Goal: Information Seeking & Learning: Compare options

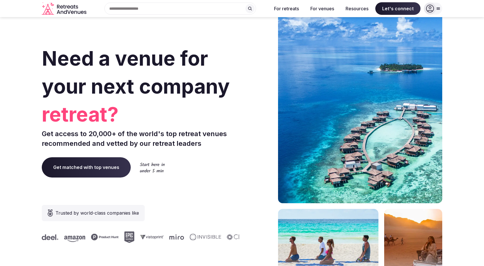
click at [435, 8] on div at bounding box center [430, 9] width 12 height 12
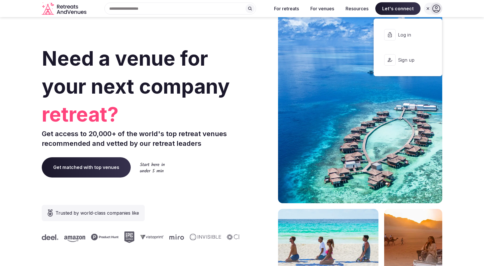
click at [431, 35] on icon at bounding box center [429, 35] width 4 height 5
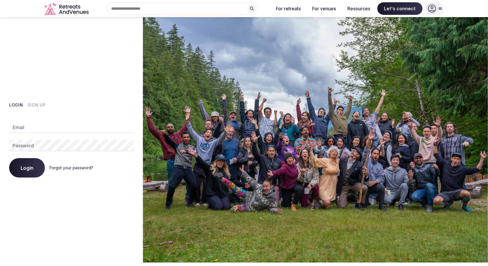
type input "**********"
click at [26, 170] on span "Login" at bounding box center [27, 168] width 13 height 6
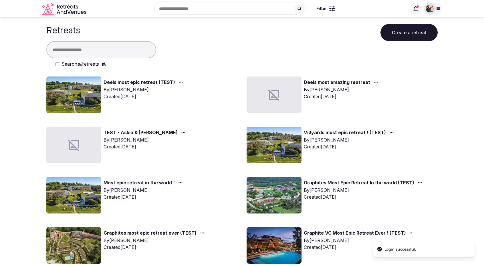
click at [441, 7] on div at bounding box center [438, 8] width 8 height 5
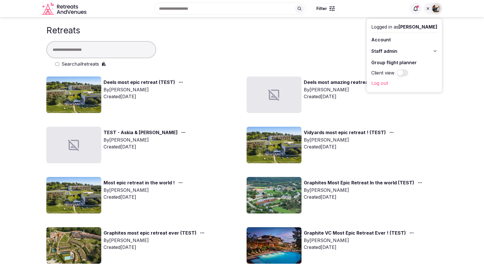
click at [410, 60] on link "Group flight planner" at bounding box center [404, 62] width 66 height 9
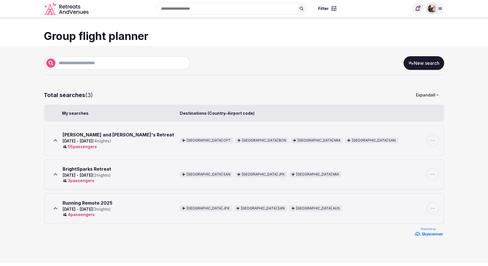
click at [57, 174] on icon at bounding box center [56, 175] width 6 height 6
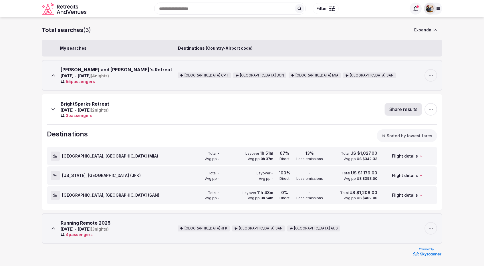
scroll to position [8, 0]
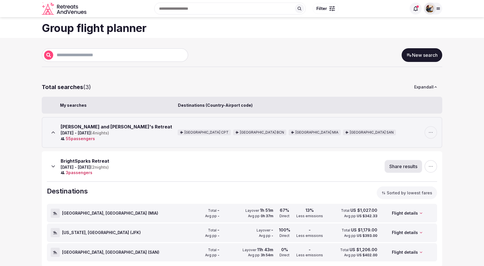
click at [51, 166] on icon at bounding box center [53, 167] width 6 height 6
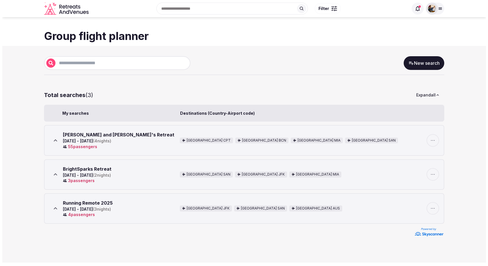
scroll to position [0, 0]
click at [327, 9] on span "Filter" at bounding box center [323, 9] width 11 height 6
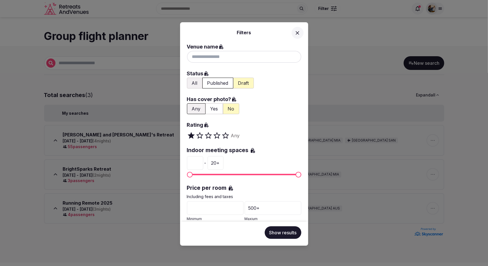
click at [300, 32] on icon at bounding box center [297, 33] width 6 height 6
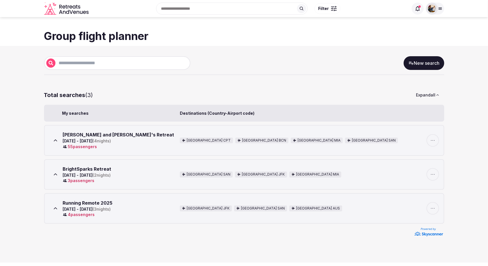
click at [304, 6] on button at bounding box center [301, 8] width 9 height 9
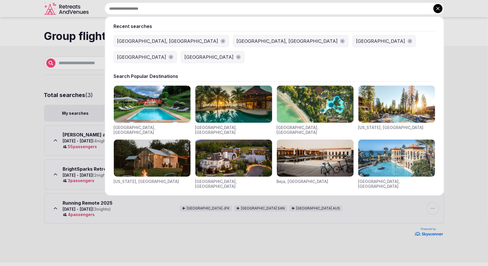
click at [143, 9] on input "text" at bounding box center [275, 9] width 340 height 12
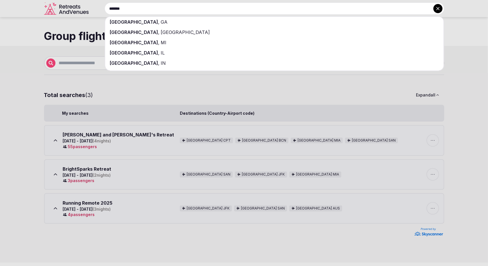
type input "*******"
click at [160, 24] on span "GA" at bounding box center [164, 22] width 8 height 6
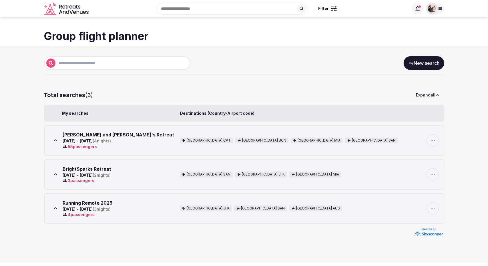
click at [52, 11] on icon "Retreats and Venues company logo" at bounding box center [67, 8] width 46 height 13
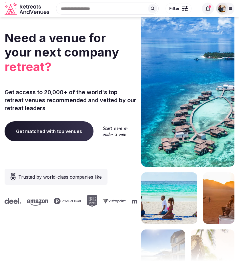
click at [153, 6] on icon at bounding box center [152, 8] width 5 height 5
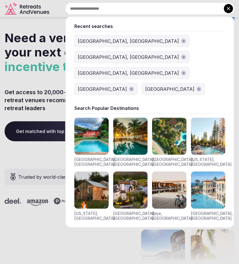
click at [101, 12] on input "text" at bounding box center [149, 9] width 169 height 12
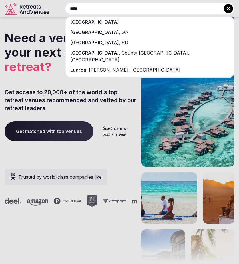
type input "*****"
click at [88, 25] on div "[GEOGRAPHIC_DATA]" at bounding box center [150, 22] width 168 height 10
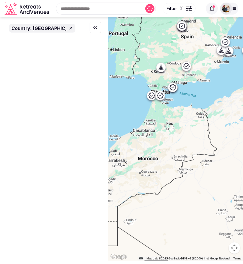
drag, startPoint x: 188, startPoint y: 98, endPoint x: 190, endPoint y: 157, distance: 58.7
click at [190, 157] on div at bounding box center [175, 139] width 135 height 244
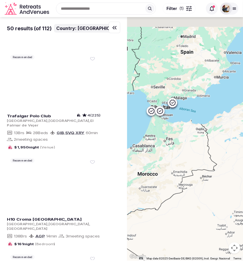
drag, startPoint x: 227, startPoint y: 73, endPoint x: 210, endPoint y: 93, distance: 26.8
click at [210, 93] on div at bounding box center [185, 139] width 116 height 244
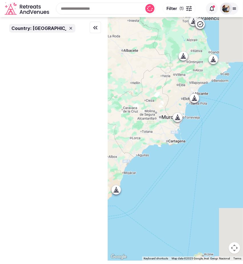
drag, startPoint x: 222, startPoint y: 69, endPoint x: 203, endPoint y: 66, distance: 19.4
click at [189, 82] on div at bounding box center [175, 139] width 135 height 244
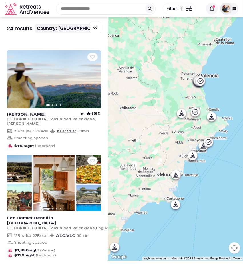
drag, startPoint x: 205, startPoint y: 62, endPoint x: 204, endPoint y: 120, distance: 57.5
click at [204, 120] on div at bounding box center [175, 139] width 135 height 244
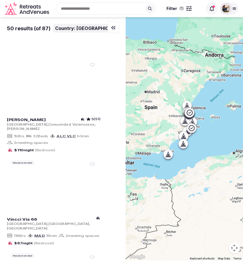
drag, startPoint x: 214, startPoint y: 66, endPoint x: 182, endPoint y: 91, distance: 40.6
click at [182, 91] on div at bounding box center [184, 139] width 117 height 244
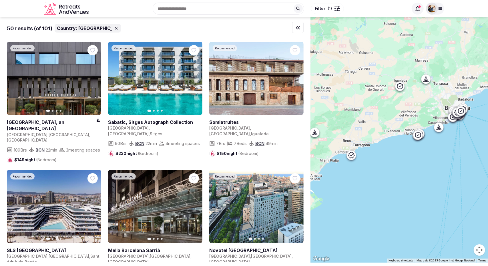
click at [205, 7] on input "text" at bounding box center [229, 9] width 152 height 12
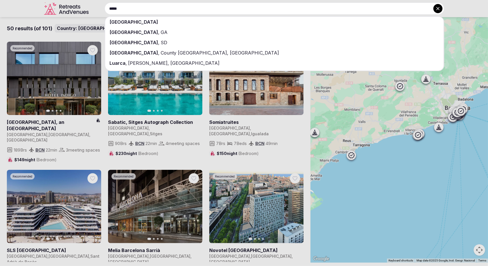
type input "*****"
click at [168, 24] on div "[GEOGRAPHIC_DATA]" at bounding box center [274, 22] width 338 height 10
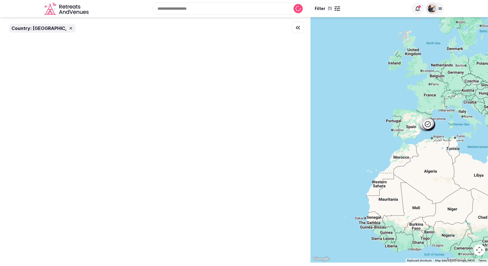
click at [185, 10] on div "Recent searches Atlanta, GA Austin, TX Barcelona, Spain Spain Republic of the C…" at bounding box center [249, 8] width 317 height 25
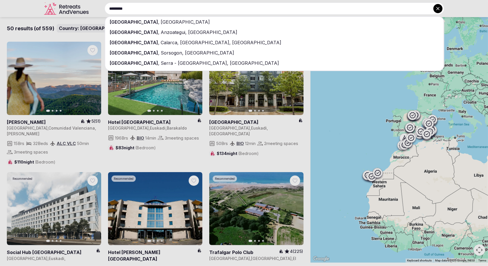
type input "*********"
click at [177, 17] on div "Barcelona , Spain" at bounding box center [274, 22] width 338 height 10
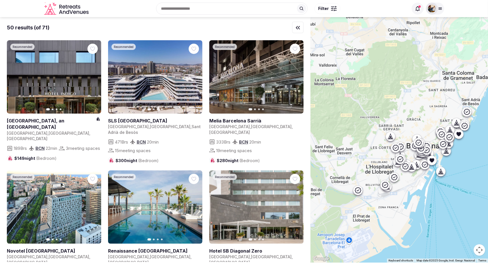
click at [329, 10] on button "Filter" at bounding box center [327, 8] width 26 height 11
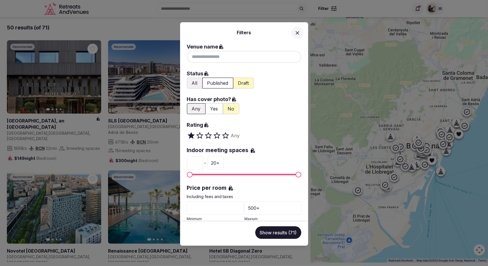
click at [216, 55] on div at bounding box center [244, 57] width 114 height 12
drag, startPoint x: 241, startPoint y: 58, endPoint x: 201, endPoint y: 59, distance: 40.0
click at [201, 59] on input "**********" at bounding box center [244, 57] width 114 height 12
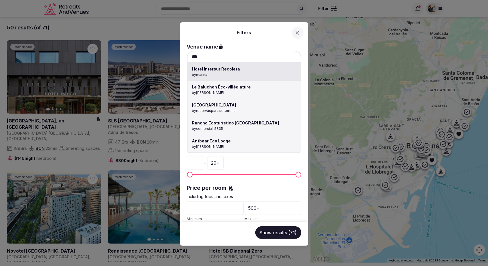
type input "***"
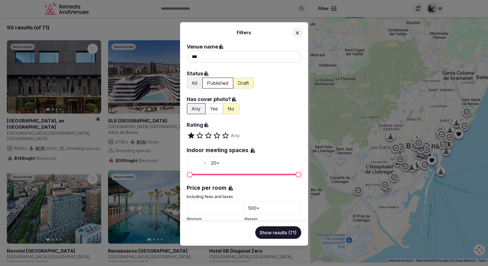
click at [300, 33] on icon at bounding box center [297, 33] width 6 height 6
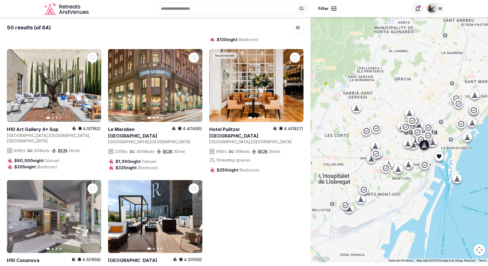
scroll to position [1960, 0]
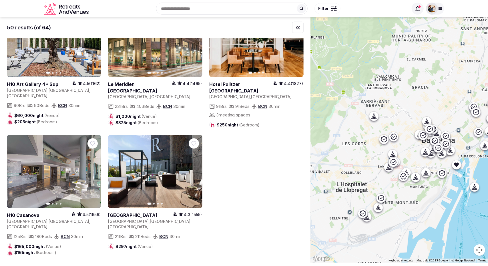
click at [349, 101] on div at bounding box center [399, 140] width 178 height 246
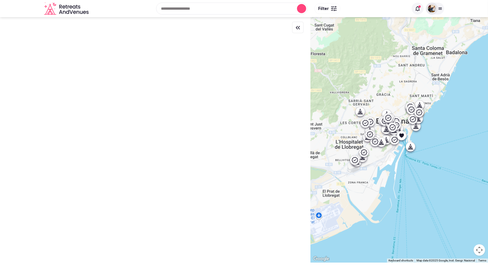
scroll to position [0, 0]
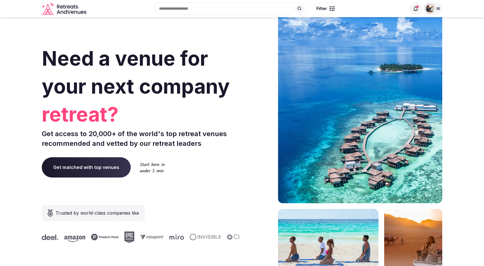
click at [182, 11] on div "Recent searches Atlanta, GA Austin, TX Barcelona, Spain Spain Republic of the C…" at bounding box center [247, 8] width 317 height 25
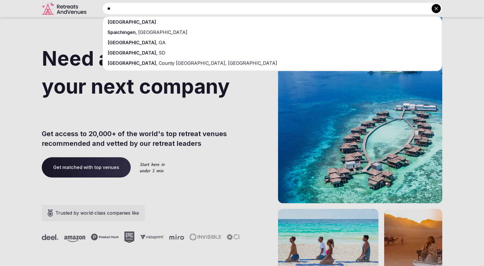
type input "*"
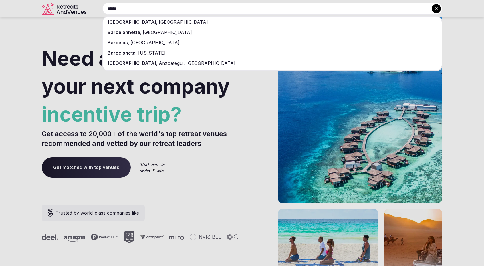
type input "******"
click at [158, 24] on span "[GEOGRAPHIC_DATA]" at bounding box center [183, 22] width 50 height 6
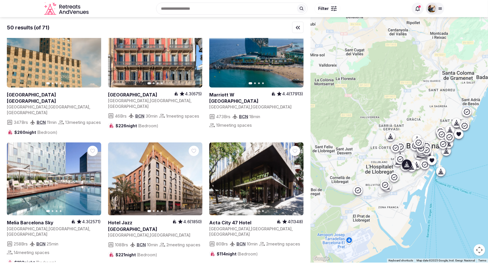
scroll to position [515, 0]
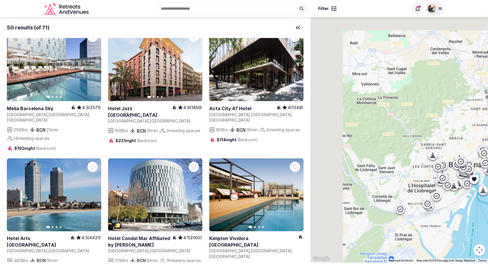
drag, startPoint x: 369, startPoint y: 85, endPoint x: 417, endPoint y: 97, distance: 49.3
click at [423, 97] on div at bounding box center [399, 140] width 178 height 246
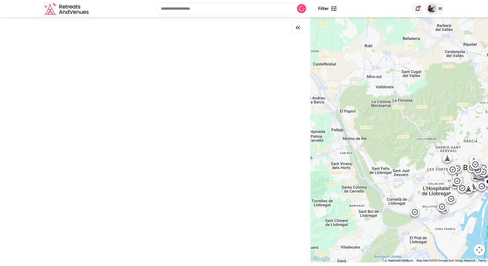
scroll to position [0, 0]
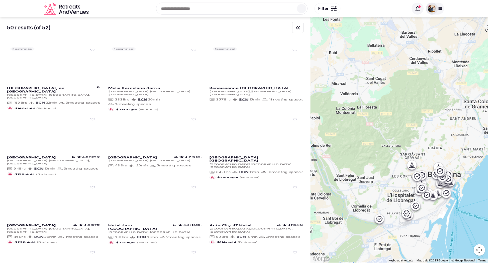
drag, startPoint x: 391, startPoint y: 125, endPoint x: 362, endPoint y: 131, distance: 30.0
click at [362, 131] on div at bounding box center [399, 140] width 178 height 246
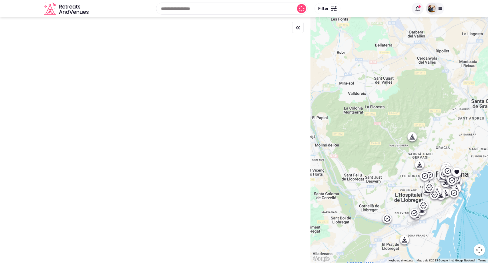
click at [412, 138] on div at bounding box center [399, 140] width 178 height 246
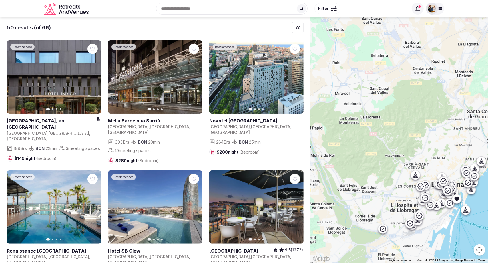
drag, startPoint x: 393, startPoint y: 131, endPoint x: 392, endPoint y: 146, distance: 14.9
click at [392, 146] on div at bounding box center [399, 140] width 178 height 246
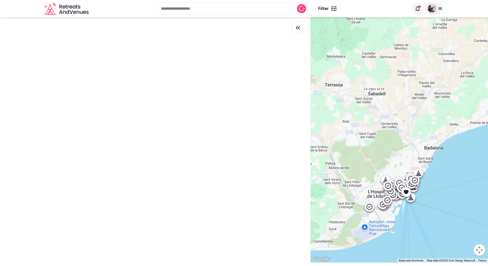
drag, startPoint x: 390, startPoint y: 149, endPoint x: 366, endPoint y: 160, distance: 26.5
click at [366, 160] on div at bounding box center [399, 140] width 178 height 246
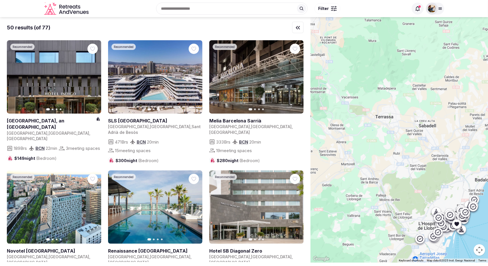
drag, startPoint x: 345, startPoint y: 152, endPoint x: 396, endPoint y: 184, distance: 59.9
click at [396, 184] on div at bounding box center [399, 140] width 178 height 246
click at [328, 87] on icon at bounding box center [325, 85] width 6 height 6
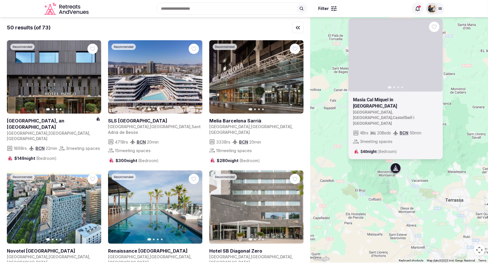
drag, startPoint x: 360, startPoint y: 109, endPoint x: 406, endPoint y: 135, distance: 52.5
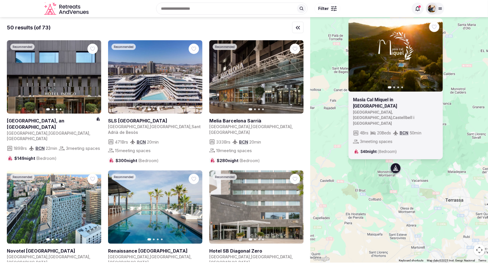
click at [432, 196] on div "Previous slide Next slide Masia Cal Miquel in Montserrat Spain , Catalonia , Ca…" at bounding box center [399, 140] width 178 height 246
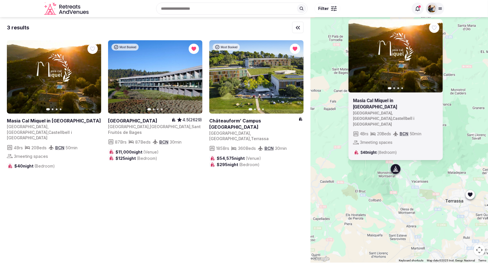
click at [435, 61] on button "Next slide" at bounding box center [434, 55] width 9 height 9
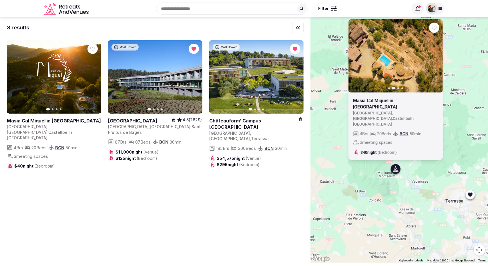
click at [435, 58] on icon "button" at bounding box center [434, 56] width 5 height 5
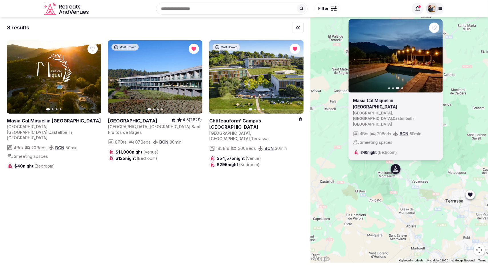
click at [435, 58] on icon "button" at bounding box center [434, 56] width 5 height 5
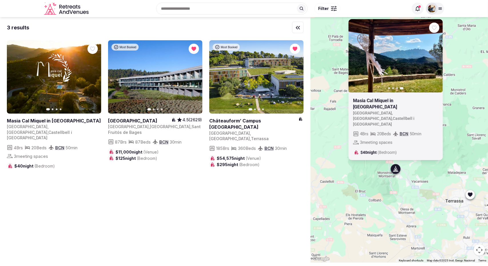
click at [361, 61] on button "Previous slide" at bounding box center [356, 55] width 9 height 9
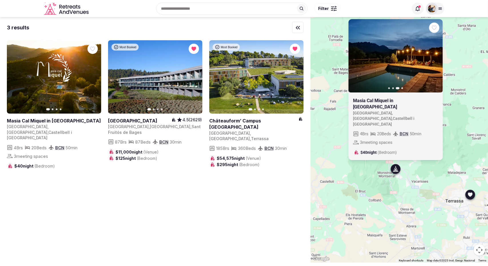
click at [245, 85] on link at bounding box center [256, 76] width 94 height 73
click at [183, 11] on div "Recent searches Atlanta, GA Austin, TX Barcelona, Spain Spain Republic of the C…" at bounding box center [249, 8] width 317 height 25
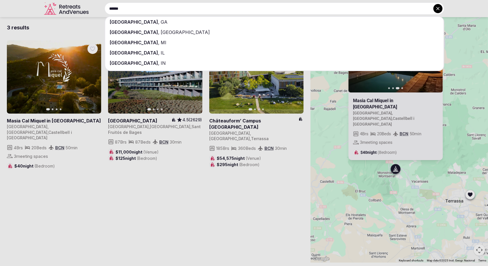
type input "******"
click at [150, 20] on div "Atlanta , GA" at bounding box center [274, 22] width 338 height 10
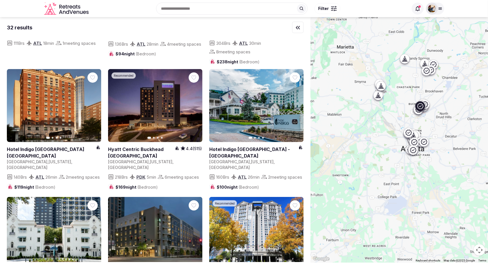
scroll to position [492, 0]
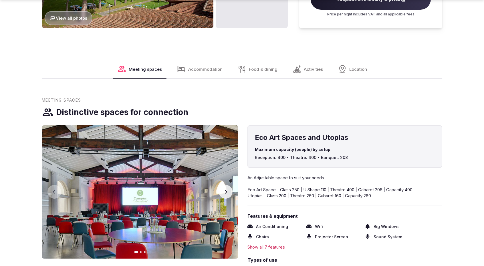
scroll to position [772, 0]
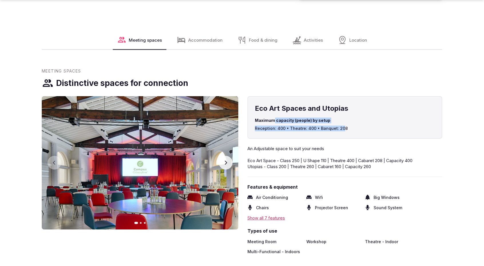
drag, startPoint x: 341, startPoint y: 111, endPoint x: 273, endPoint y: 101, distance: 68.8
click at [274, 118] on div "Maximum capacity (people) by setup Reception: 400 • Theatre: 400 • Banquet: 208" at bounding box center [345, 124] width 180 height 13
click at [225, 156] on button "Next slide" at bounding box center [226, 163] width 14 height 14
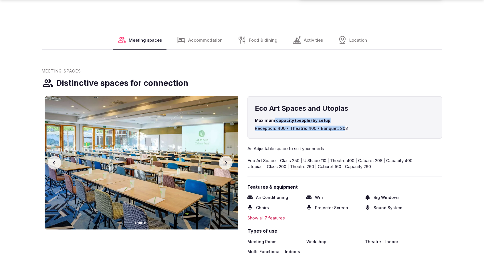
click at [225, 156] on button "Next slide" at bounding box center [226, 163] width 14 height 14
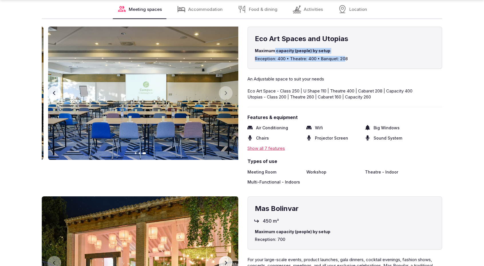
scroll to position [886, 0]
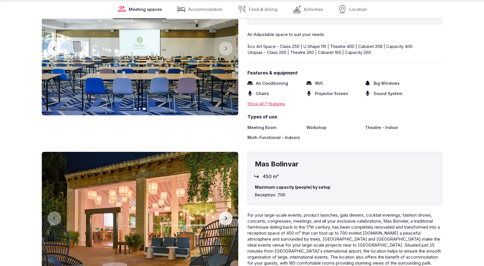
click at [230, 212] on button "Next slide" at bounding box center [226, 219] width 14 height 14
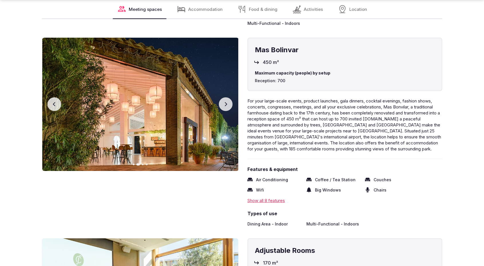
scroll to position [1086, 0]
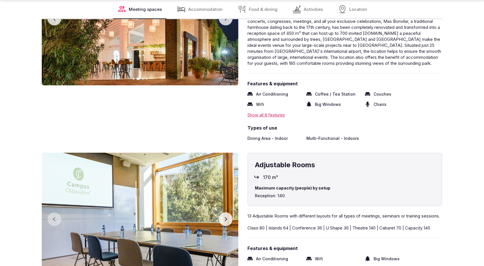
click at [224, 213] on button "Next slide" at bounding box center [226, 220] width 14 height 14
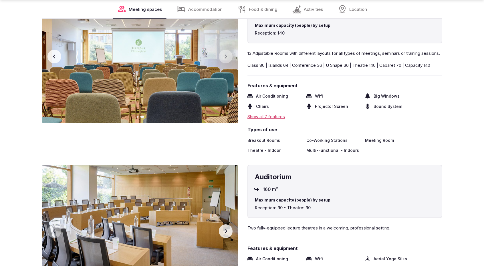
scroll to position [1315, 0]
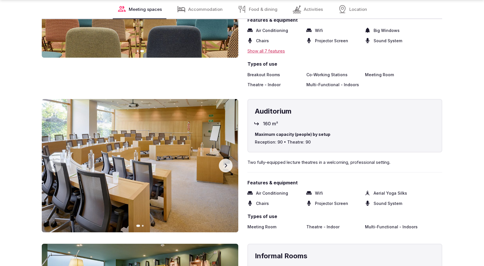
click at [221, 159] on button "Next slide" at bounding box center [226, 166] width 14 height 14
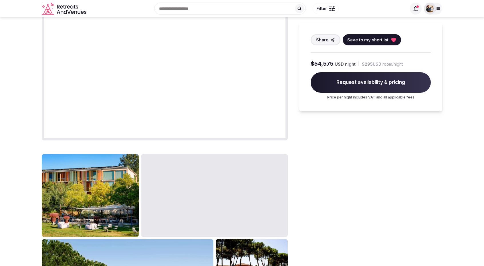
scroll to position [400, 0]
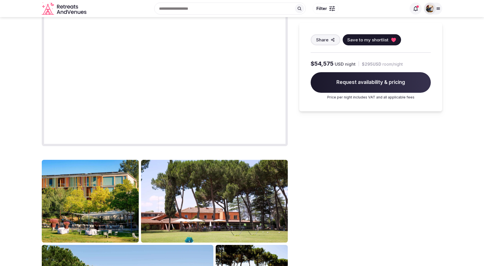
click at [428, 12] on img at bounding box center [430, 9] width 8 height 8
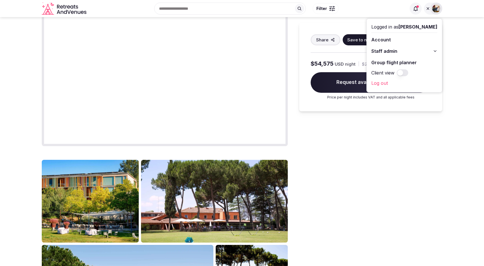
click at [397, 51] on span "Staff admin" at bounding box center [384, 51] width 26 height 7
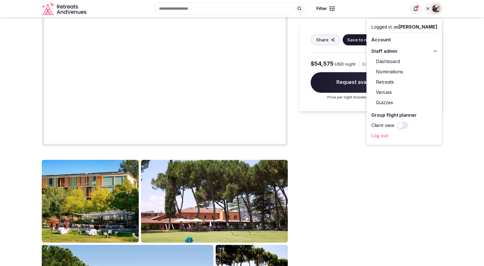
click at [395, 81] on link "Retreats" at bounding box center [404, 81] width 66 height 9
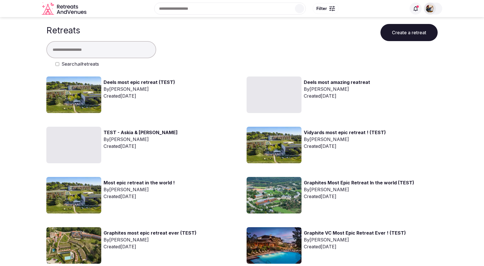
click at [90, 53] on input "text" at bounding box center [101, 49] width 110 height 17
type input "****"
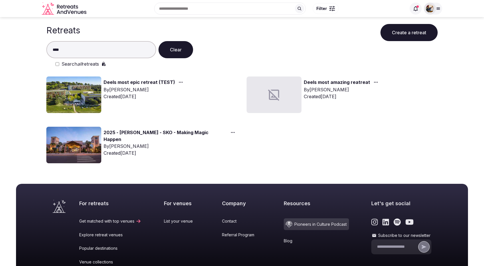
click at [156, 137] on link "2025 - [PERSON_NAME] - SKO - Making Magic Happen" at bounding box center [164, 136] width 123 height 14
click at [430, 8] on img at bounding box center [430, 9] width 8 height 8
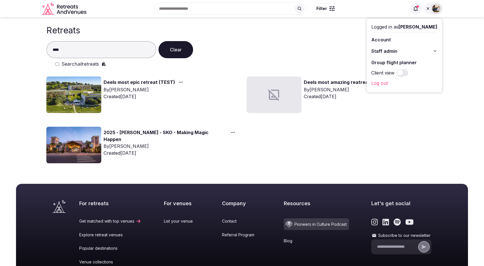
click at [412, 63] on link "Group flight planner" at bounding box center [404, 62] width 66 height 9
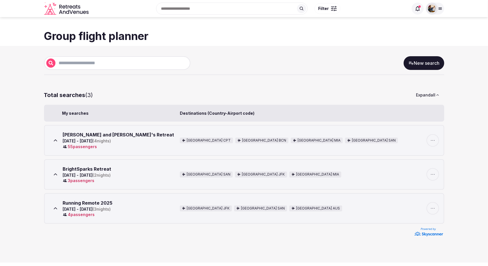
click at [56, 174] on icon at bounding box center [56, 175] width 6 height 6
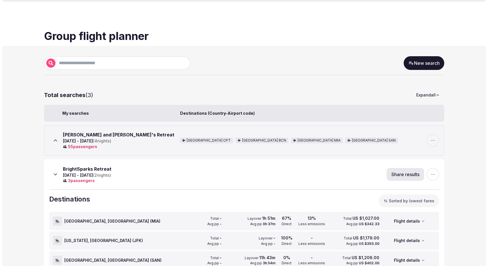
scroll to position [65, 0]
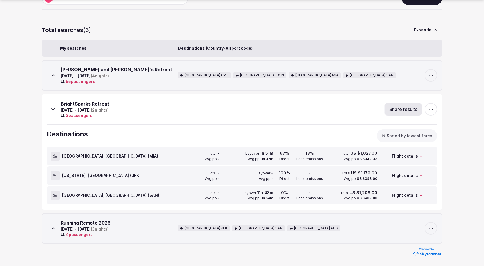
click at [406, 153] on div "Flight details" at bounding box center [406, 156] width 54 height 18
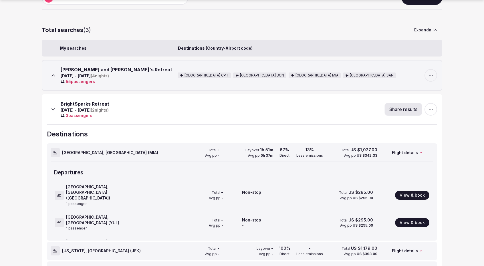
click at [412, 191] on button "View & book" at bounding box center [412, 195] width 34 height 9
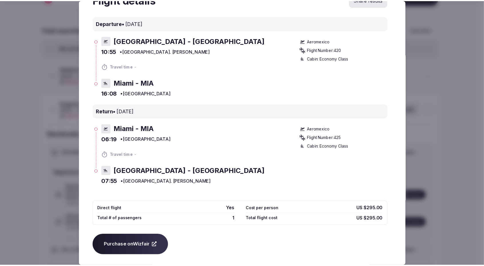
scroll to position [0, 0]
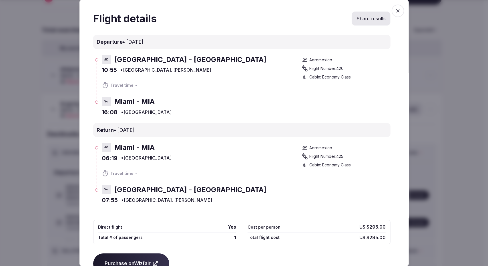
click at [395, 8] on icon "button" at bounding box center [398, 11] width 6 height 6
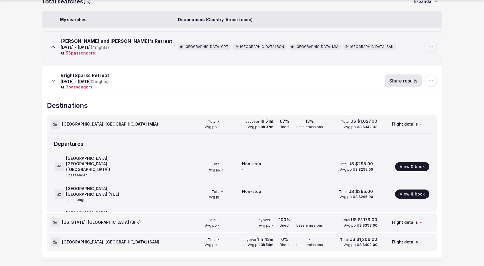
scroll to position [122, 0]
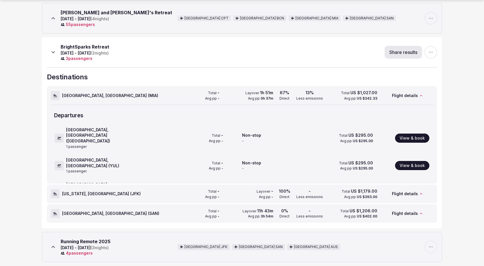
click at [54, 50] on icon at bounding box center [53, 52] width 6 height 6
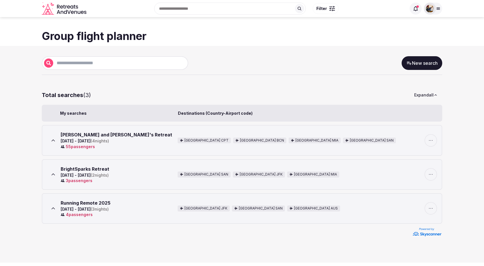
scroll to position [0, 0]
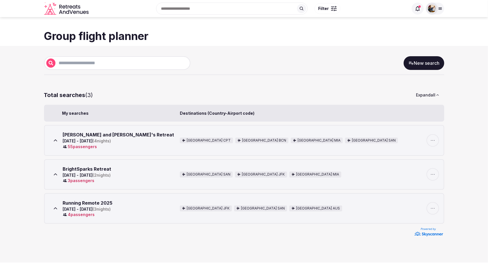
click at [55, 208] on icon at bounding box center [55, 208] width 3 height 1
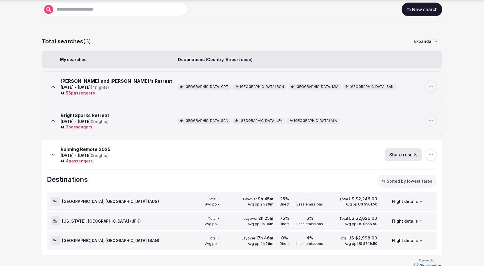
scroll to position [65, 0]
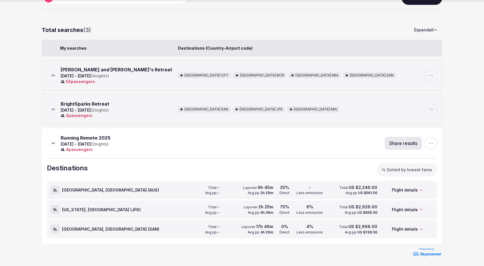
click at [408, 190] on div "Flight details" at bounding box center [406, 191] width 54 height 18
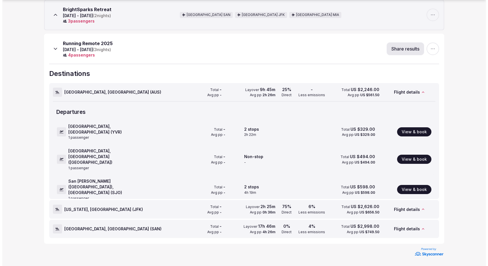
scroll to position [160, 0]
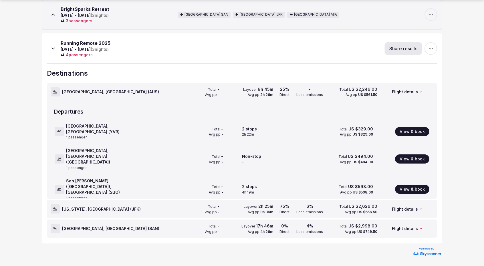
click at [422, 130] on button "View & book" at bounding box center [412, 131] width 34 height 9
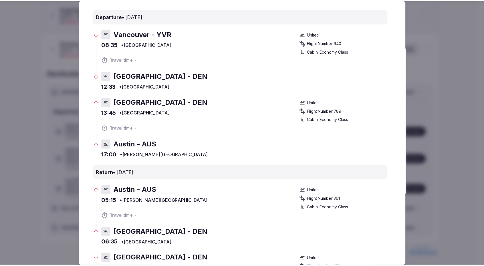
scroll to position [0, 0]
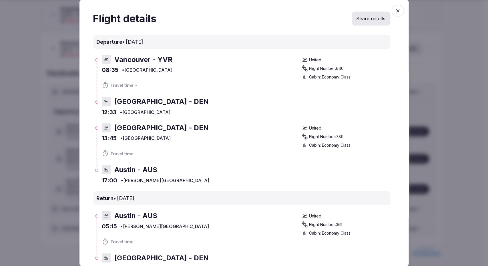
click at [396, 11] on icon "button" at bounding box center [397, 10] width 3 height 3
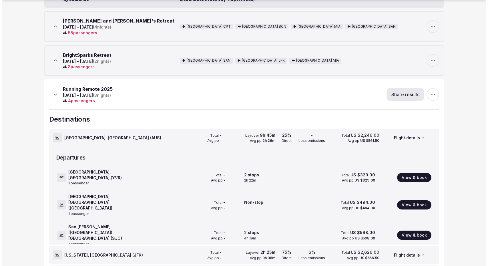
scroll to position [160, 0]
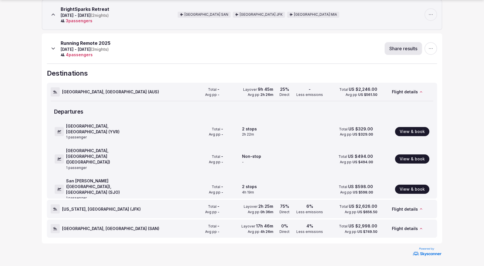
click at [421, 128] on button "View & book" at bounding box center [412, 131] width 34 height 9
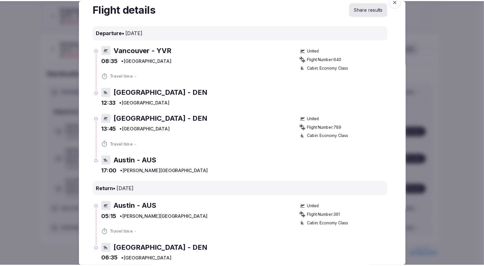
scroll to position [0, 0]
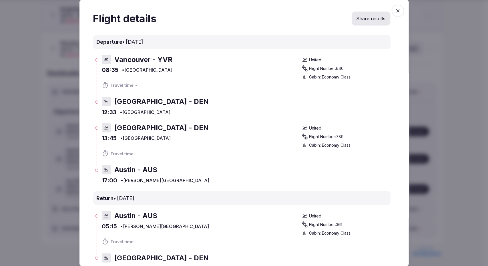
click at [396, 10] on span "button" at bounding box center [398, 11] width 13 height 13
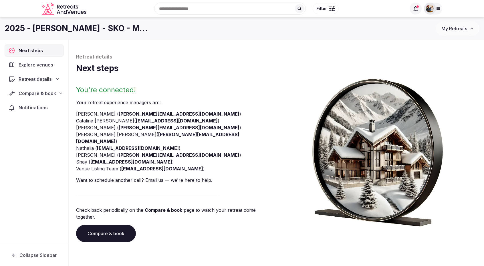
click at [52, 95] on span "Compare & book" at bounding box center [37, 93] width 37 height 7
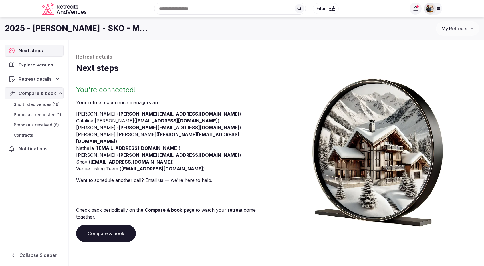
click at [39, 127] on span "Proposals received (8)" at bounding box center [36, 125] width 45 height 6
click at [43, 77] on span "Retreat details" at bounding box center [35, 79] width 33 height 7
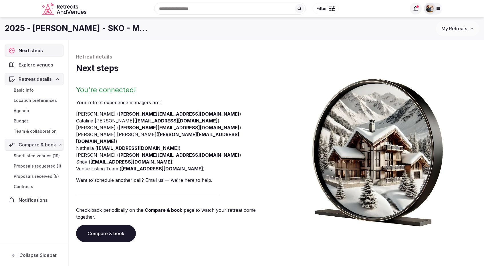
click at [19, 112] on span "Agenda" at bounding box center [21, 111] width 15 height 6
click at [19, 110] on span "Agenda" at bounding box center [21, 111] width 15 height 6
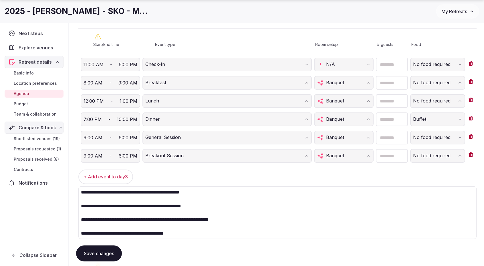
scroll to position [429, 0]
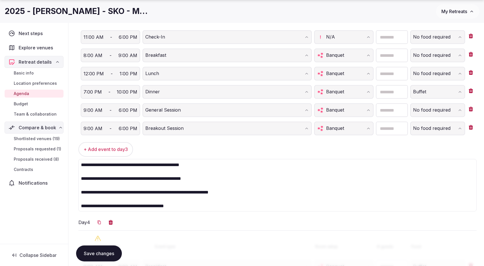
click at [28, 71] on span "Basic info" at bounding box center [24, 73] width 20 height 6
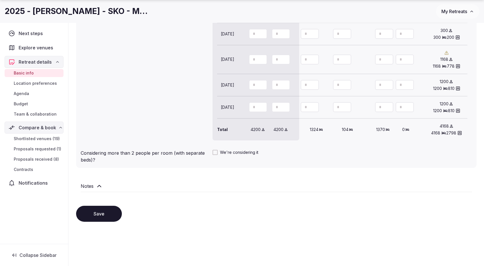
scroll to position [567, 0]
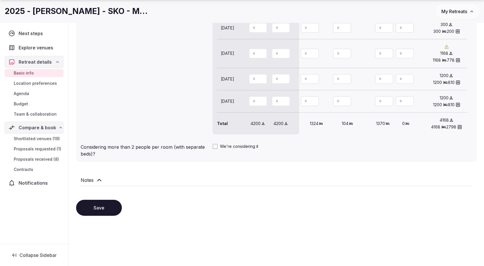
click at [36, 139] on span "Shortlisted venues (19)" at bounding box center [37, 139] width 46 height 6
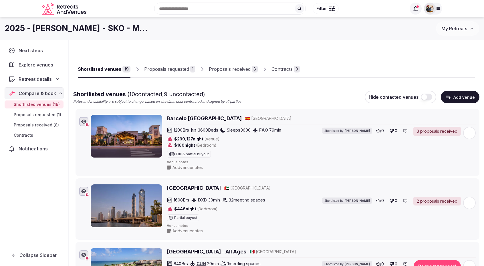
click at [200, 118] on h2 "Barcelo Punta Umbria Beach Resort & Convention Center" at bounding box center [204, 118] width 75 height 7
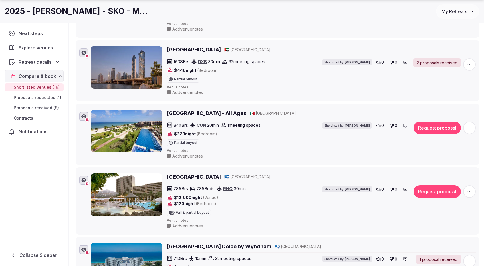
scroll to position [200, 0]
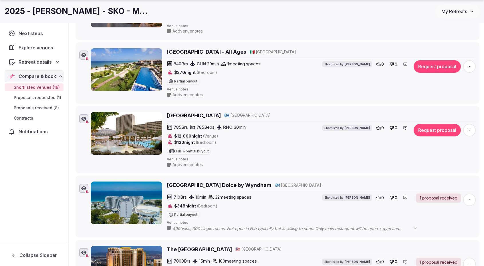
click at [36, 104] on link "Proposals received (8)" at bounding box center [34, 108] width 59 height 8
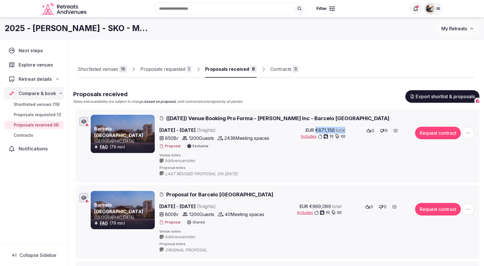
drag, startPoint x: 320, startPoint y: 129, endPoint x: 351, endPoint y: 128, distance: 31.5
click at [351, 128] on div "EUR €871,156 total Includes 0 0" at bounding box center [340, 139] width 133 height 24
click at [309, 137] on span "Includes" at bounding box center [323, 137] width 44 height 6
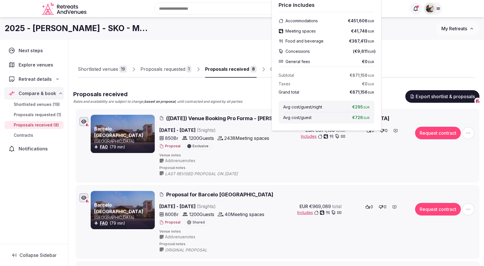
click at [304, 145] on div "EUR €871,156 total Includes" at bounding box center [313, 139] width 64 height 24
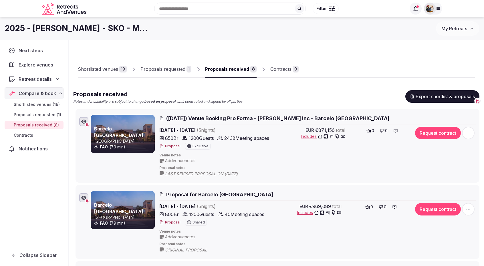
click at [166, 148] on button "Proposal" at bounding box center [169, 146] width 21 height 5
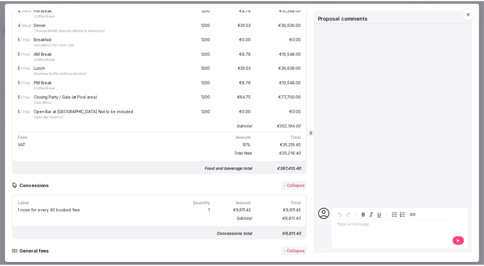
scroll to position [1486, 0]
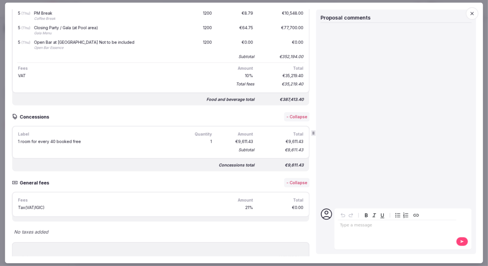
click at [471, 13] on icon "button" at bounding box center [472, 13] width 3 height 3
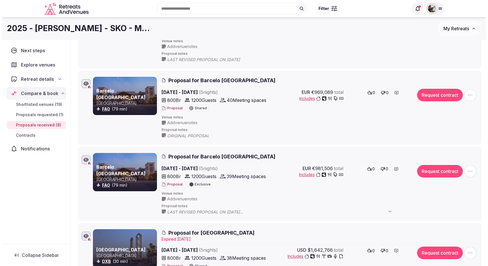
scroll to position [0, 0]
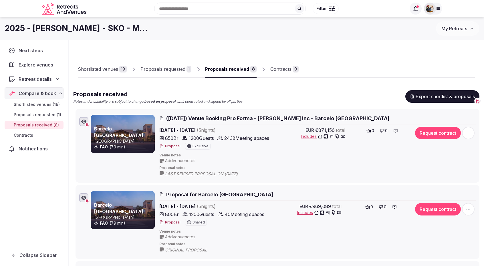
click at [450, 31] on span "My Retreats" at bounding box center [454, 29] width 26 height 6
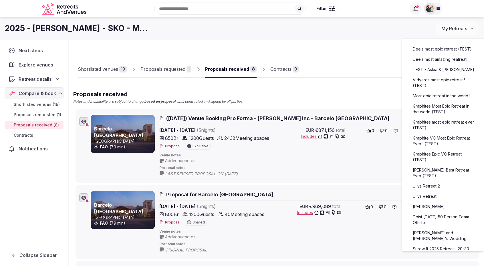
click at [435, 8] on div at bounding box center [430, 9] width 12 height 12
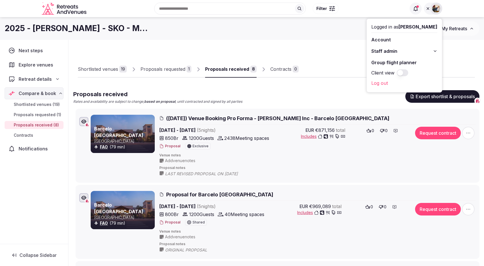
click at [407, 62] on link "Group flight planner" at bounding box center [404, 62] width 66 height 9
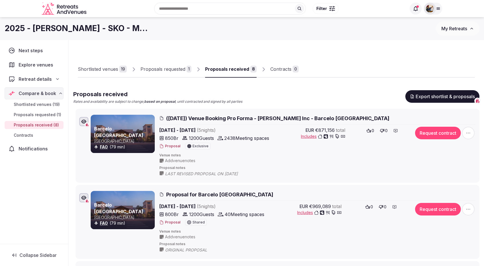
click at [20, 103] on span "Shortlisted venues (19)" at bounding box center [37, 105] width 46 height 6
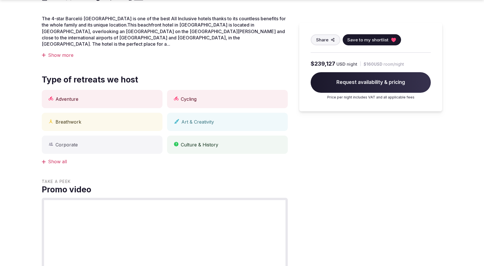
scroll to position [229, 0]
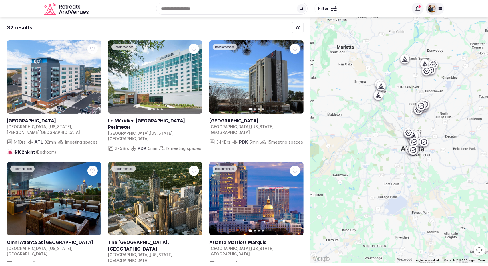
scroll to position [492, 0]
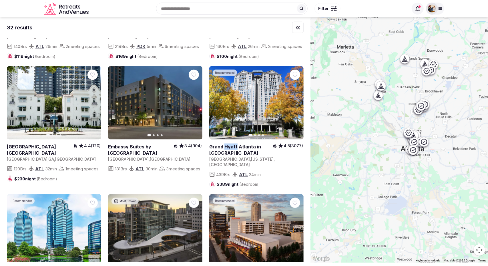
click at [330, 9] on button "Filter" at bounding box center [327, 8] width 26 height 11
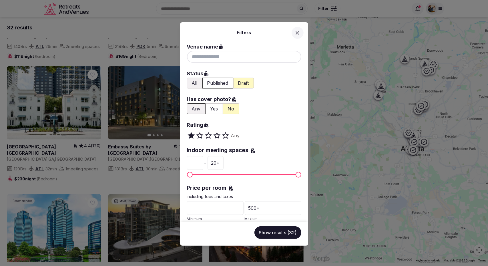
click at [220, 58] on div at bounding box center [244, 57] width 114 height 12
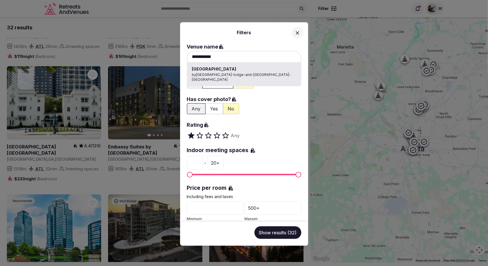
type input "**********"
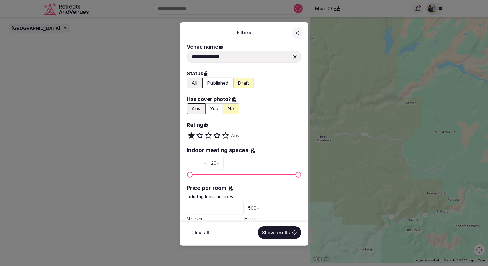
scroll to position [0, 0]
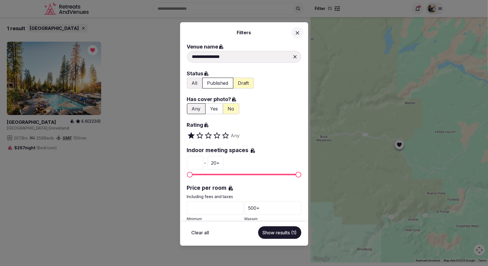
click at [278, 238] on button "Show results (1)" at bounding box center [279, 233] width 43 height 13
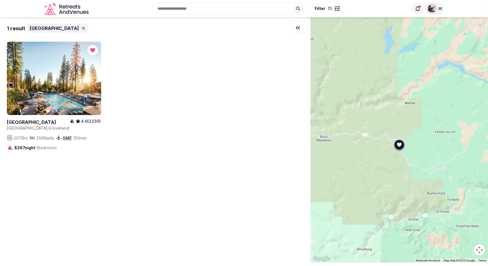
click at [60, 93] on link at bounding box center [54, 78] width 94 height 73
click at [333, 9] on button "Filter ( 1 )" at bounding box center [327, 8] width 33 height 11
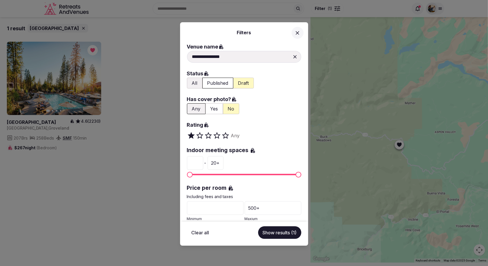
click at [292, 58] on icon at bounding box center [295, 57] width 6 height 6
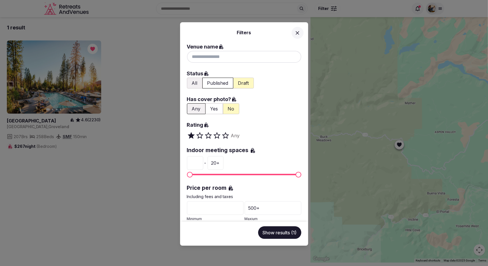
click at [236, 57] on input at bounding box center [244, 57] width 114 height 12
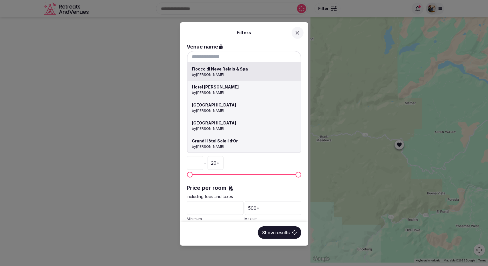
paste input "**********"
type input "**********"
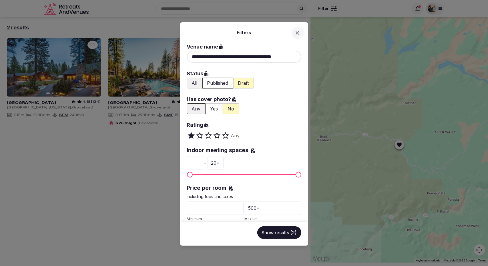
scroll to position [0, 5]
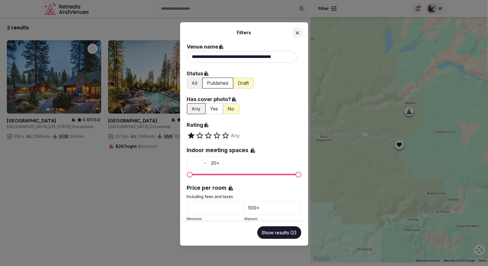
drag, startPoint x: 227, startPoint y: 57, endPoint x: 412, endPoint y: 64, distance: 184.5
click at [412, 64] on div "**********" at bounding box center [244, 133] width 488 height 266
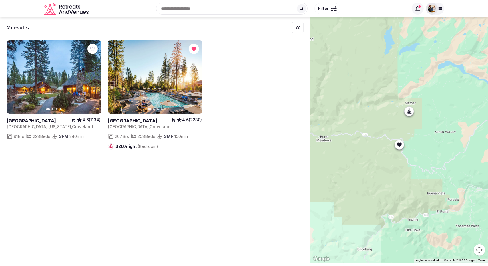
click at [333, 9] on div at bounding box center [332, 9] width 1 height 2
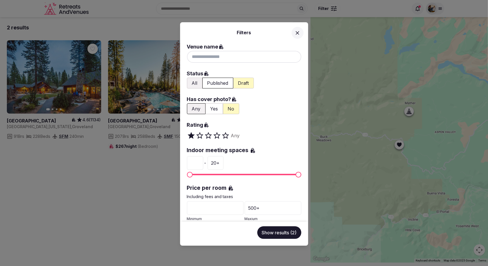
click at [239, 58] on div at bounding box center [244, 57] width 114 height 12
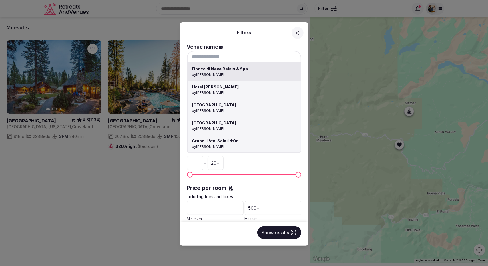
paste input "**********"
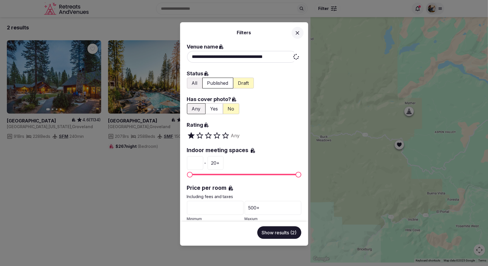
scroll to position [0, 0]
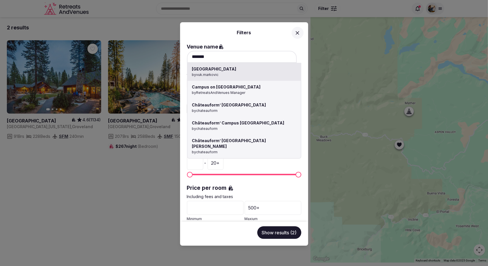
type input "**********"
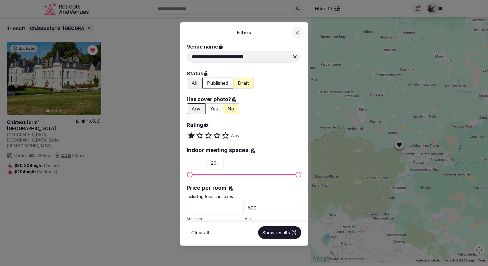
click at [292, 54] on icon at bounding box center [295, 57] width 6 height 6
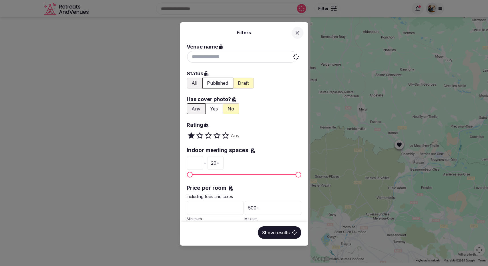
click at [241, 54] on input at bounding box center [242, 57] width 110 height 12
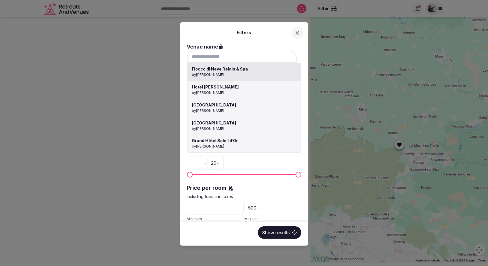
paste input "**********"
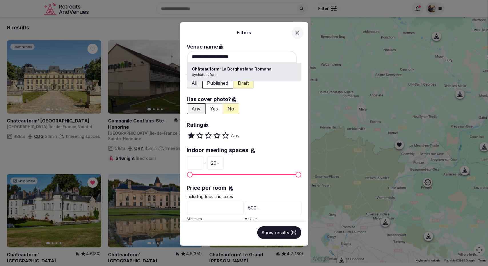
type input "**********"
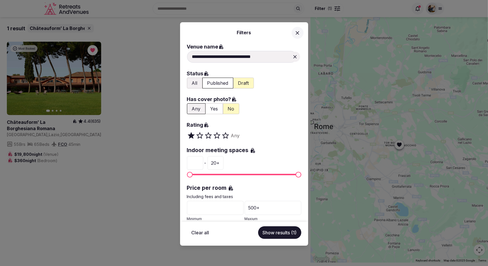
click at [283, 237] on button "Show results (1)" at bounding box center [279, 233] width 43 height 13
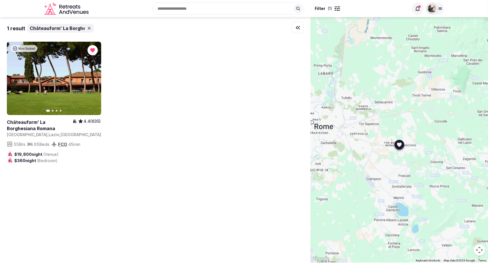
click at [17, 125] on link at bounding box center [40, 125] width 66 height 13
click at [280, 7] on input "text" at bounding box center [229, 9] width 152 height 12
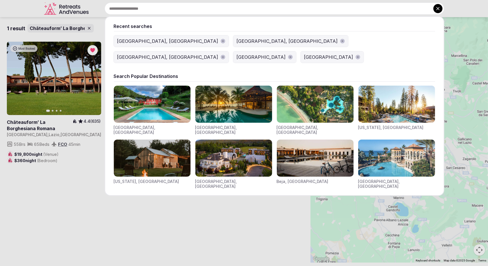
click at [237, 41] on div "[GEOGRAPHIC_DATA], [GEOGRAPHIC_DATA]" at bounding box center [287, 41] width 101 height 7
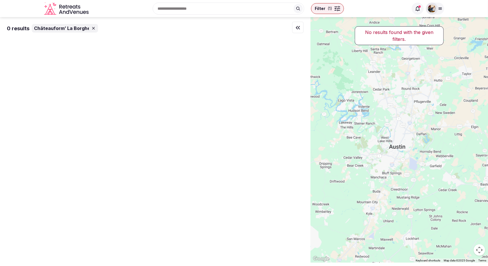
click at [282, 3] on input "text" at bounding box center [229, 9] width 152 height 12
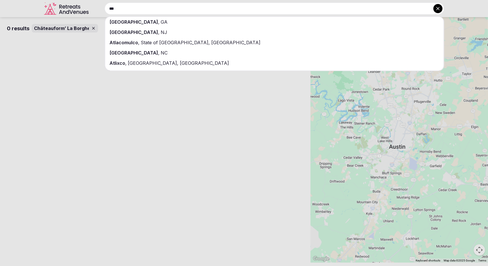
type input "***"
click at [213, 18] on div "Atlanta , GA" at bounding box center [274, 22] width 338 height 10
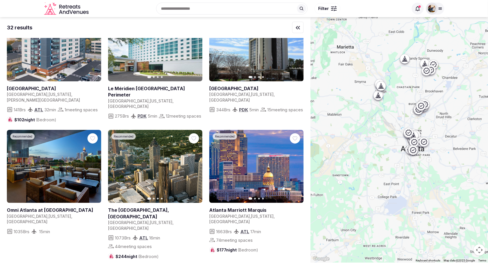
scroll to position [57, 0]
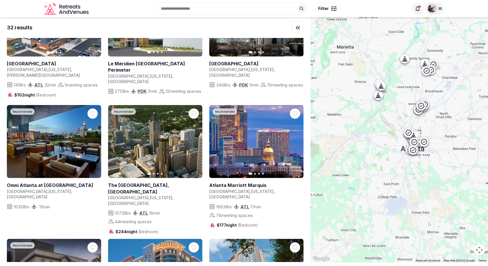
click at [334, 9] on div at bounding box center [334, 9] width 6 height 2
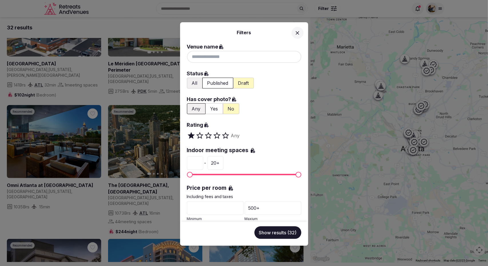
click at [296, 32] on icon at bounding box center [297, 33] width 6 height 6
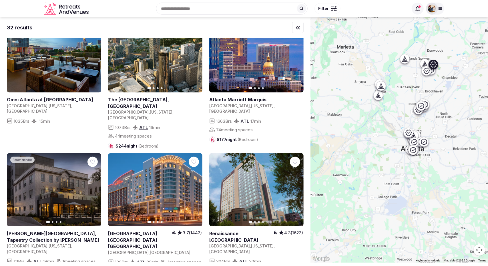
scroll to position [114, 0]
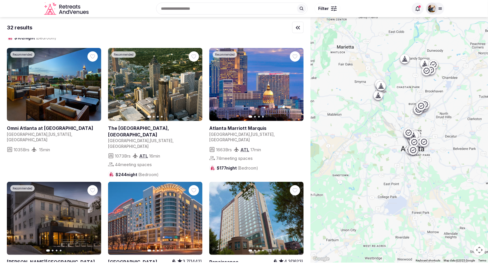
click at [318, 11] on span "Filter" at bounding box center [323, 9] width 11 height 6
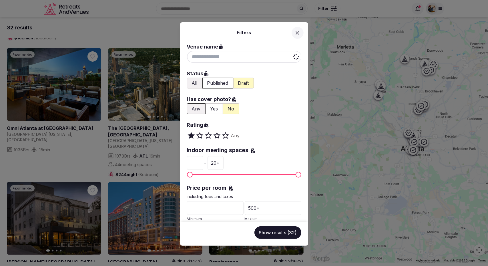
click at [214, 55] on input at bounding box center [244, 57] width 114 height 12
paste input "**********"
type input "**********"
drag, startPoint x: 200, startPoint y: 57, endPoint x: 170, endPoint y: 57, distance: 30.6
click at [170, 57] on div "**********" at bounding box center [244, 133] width 488 height 266
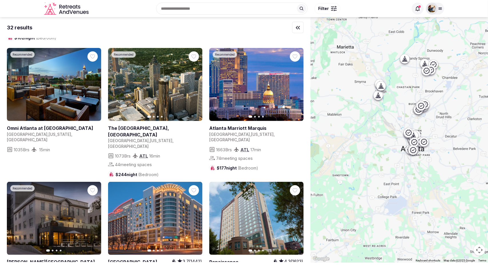
click at [328, 10] on span "Filter" at bounding box center [323, 9] width 11 height 6
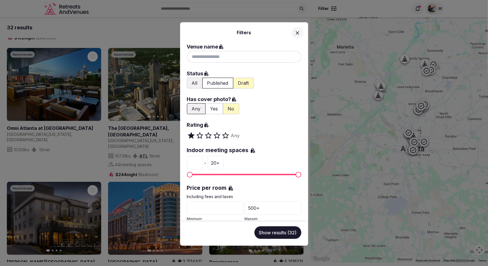
click at [236, 59] on div at bounding box center [244, 57] width 114 height 12
type input "**********"
drag, startPoint x: 218, startPoint y: 59, endPoint x: 149, endPoint y: 59, distance: 69.2
click at [149, 59] on div "**********" at bounding box center [244, 133] width 488 height 266
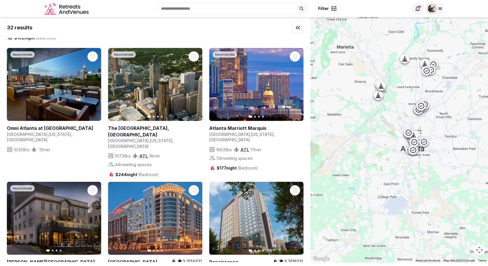
click at [333, 7] on div at bounding box center [334, 7] width 6 height 2
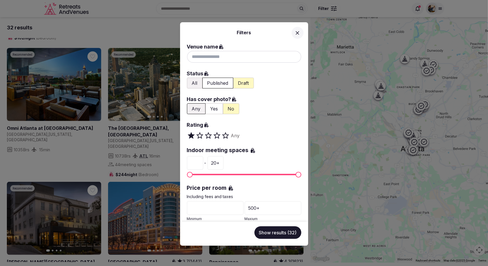
click at [216, 58] on div at bounding box center [244, 57] width 114 height 12
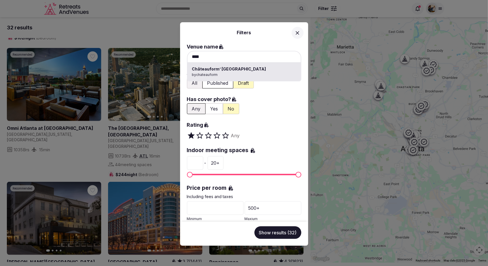
type input "**********"
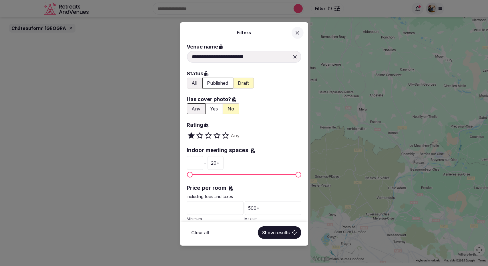
scroll to position [0, 0]
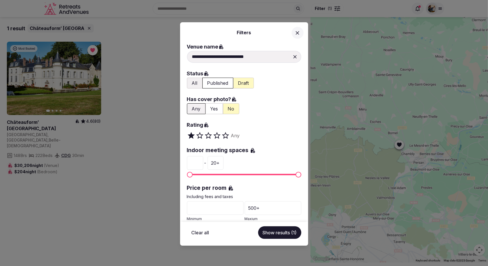
click at [65, 75] on div "**********" at bounding box center [244, 133] width 488 height 266
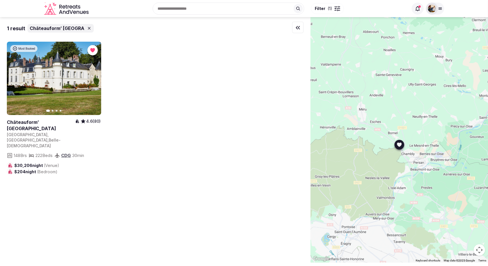
click at [55, 124] on link at bounding box center [41, 125] width 68 height 13
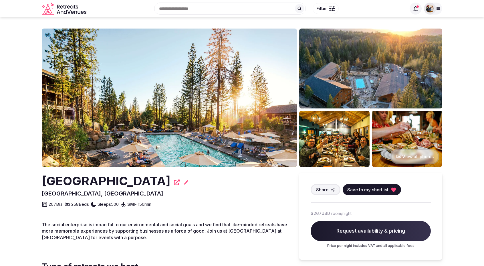
click at [147, 125] on img at bounding box center [169, 98] width 255 height 139
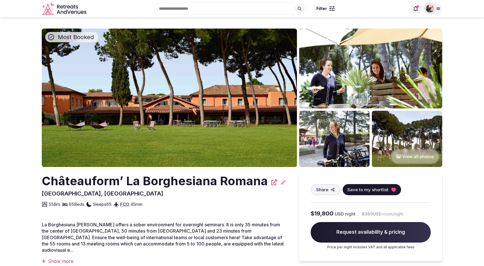
click at [96, 116] on img at bounding box center [169, 98] width 255 height 139
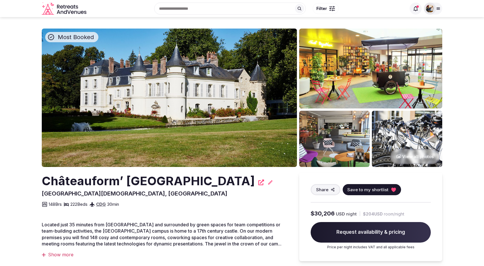
click at [165, 114] on img at bounding box center [169, 98] width 255 height 139
